Goal: Task Accomplishment & Management: Manage account settings

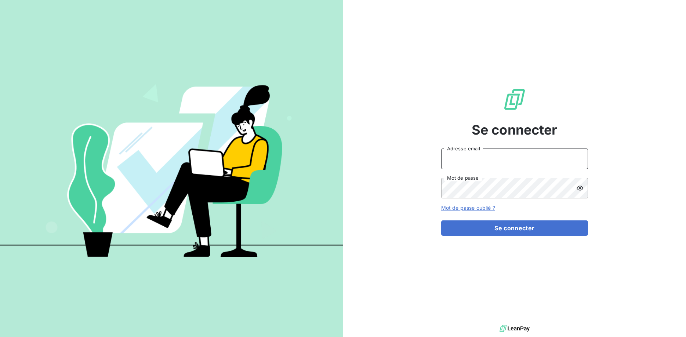
click at [539, 158] on input "Adresse email" at bounding box center [514, 159] width 147 height 21
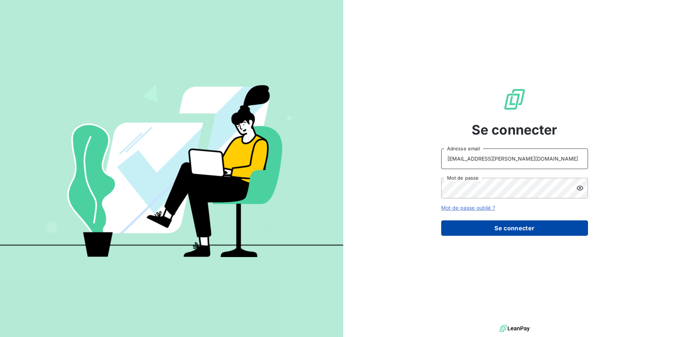
type input "christelle.lamare@uba.paris"
click at [544, 232] on button "Se connecter" at bounding box center [514, 227] width 147 height 15
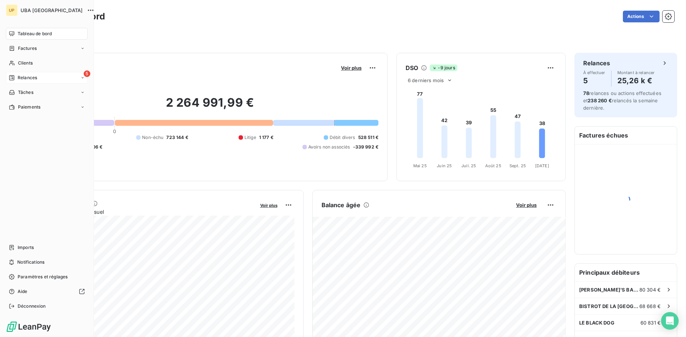
click at [20, 78] on span "Relances" at bounding box center [27, 77] width 19 height 7
click at [24, 92] on span "À effectuer" at bounding box center [30, 92] width 24 height 7
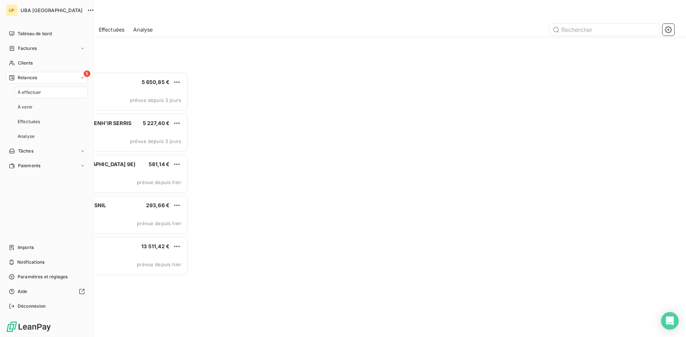
scroll to position [265, 153]
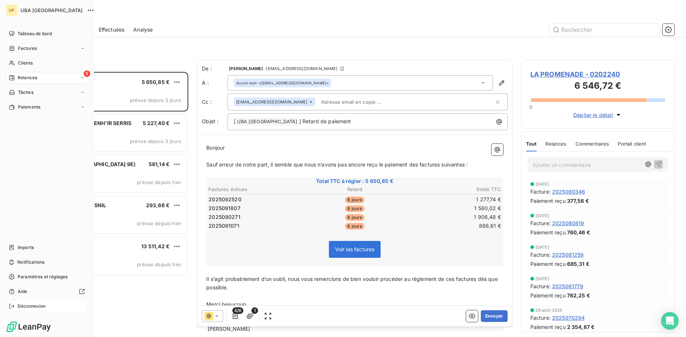
click at [24, 303] on div "Déconnexion" at bounding box center [47, 306] width 82 height 12
